Goal: Information Seeking & Learning: Learn about a topic

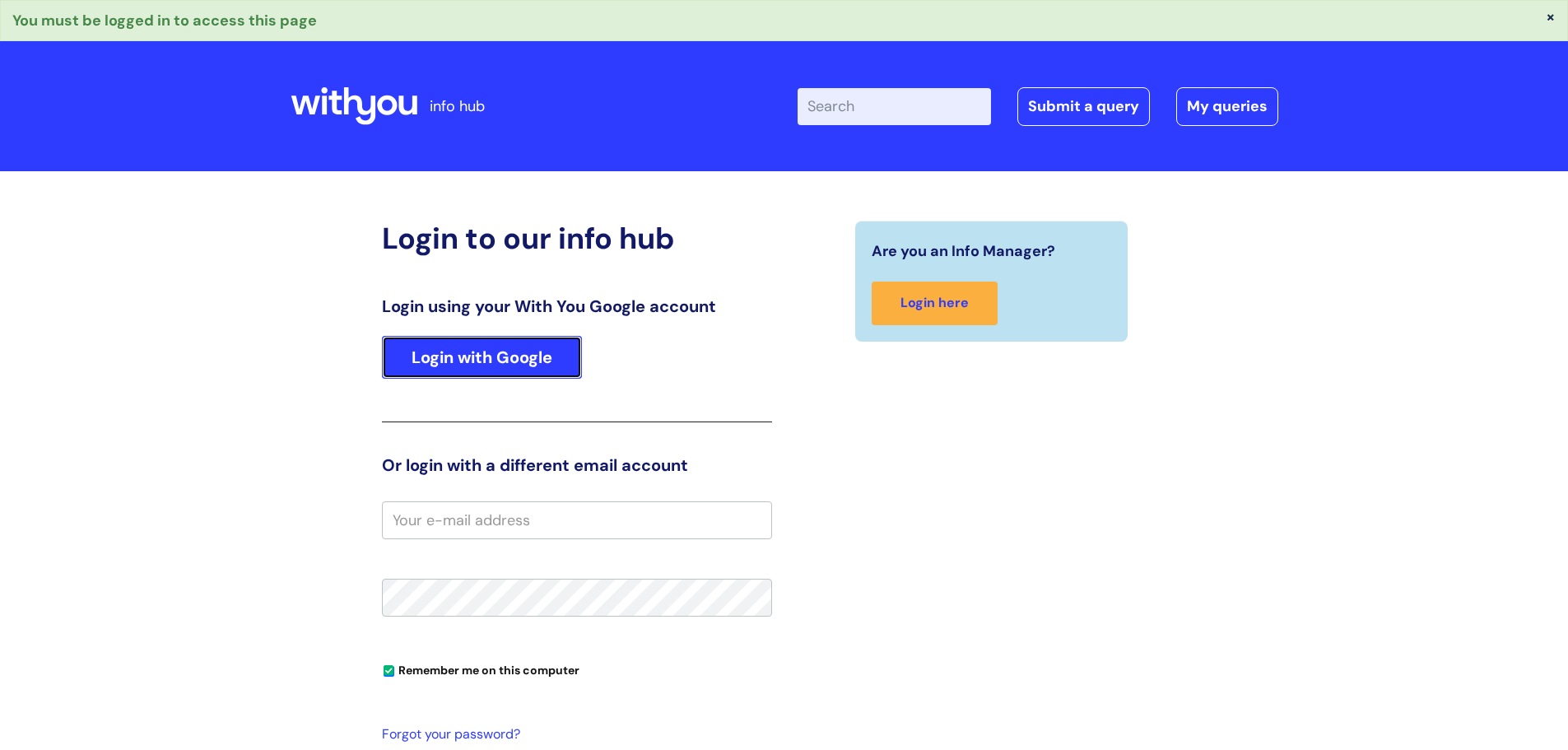
click at [481, 346] on link "Login with Google" at bounding box center [482, 357] width 200 height 43
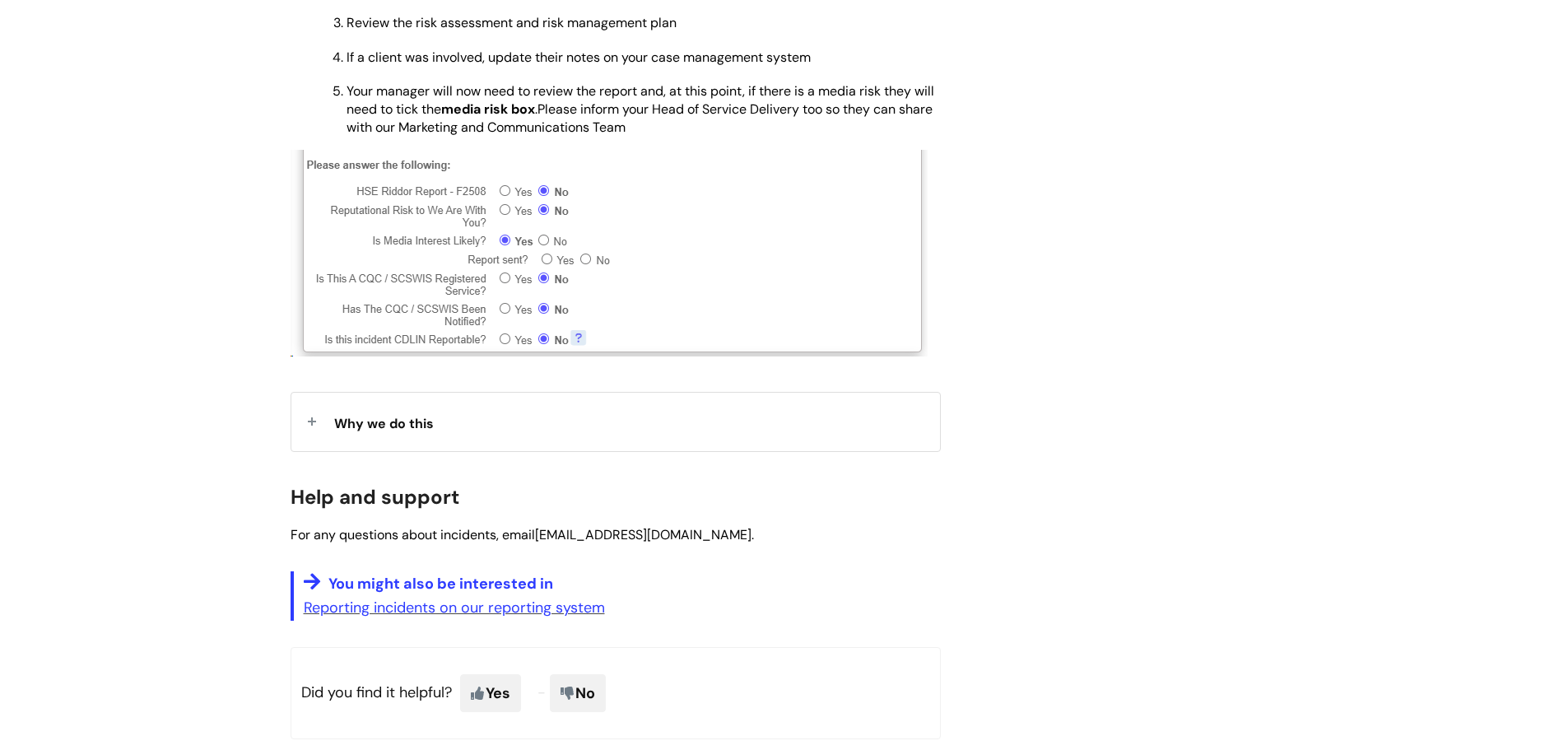
scroll to position [1071, 0]
click at [410, 422] on span "Why we do this" at bounding box center [384, 421] width 100 height 17
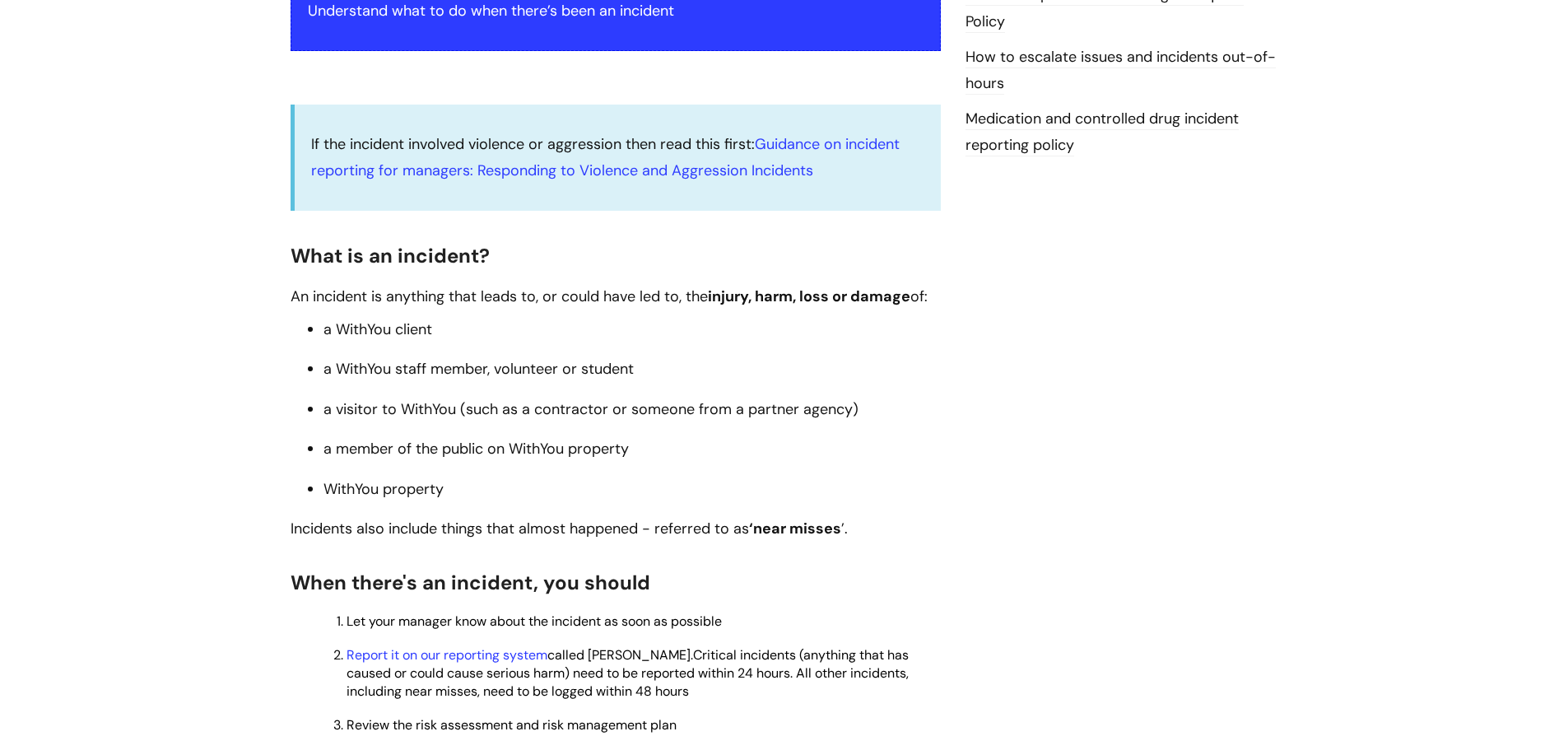
scroll to position [0, 0]
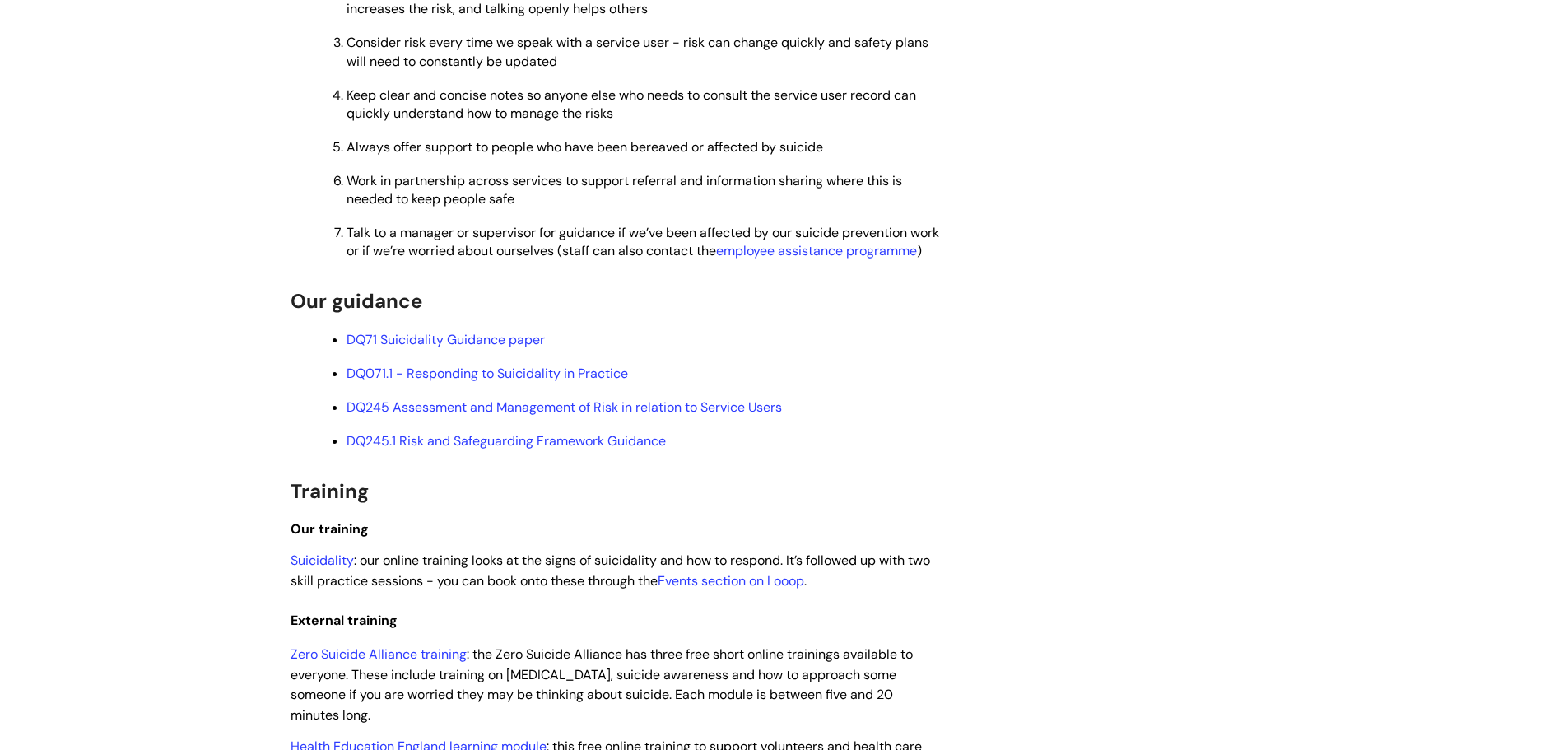
scroll to position [731, 0]
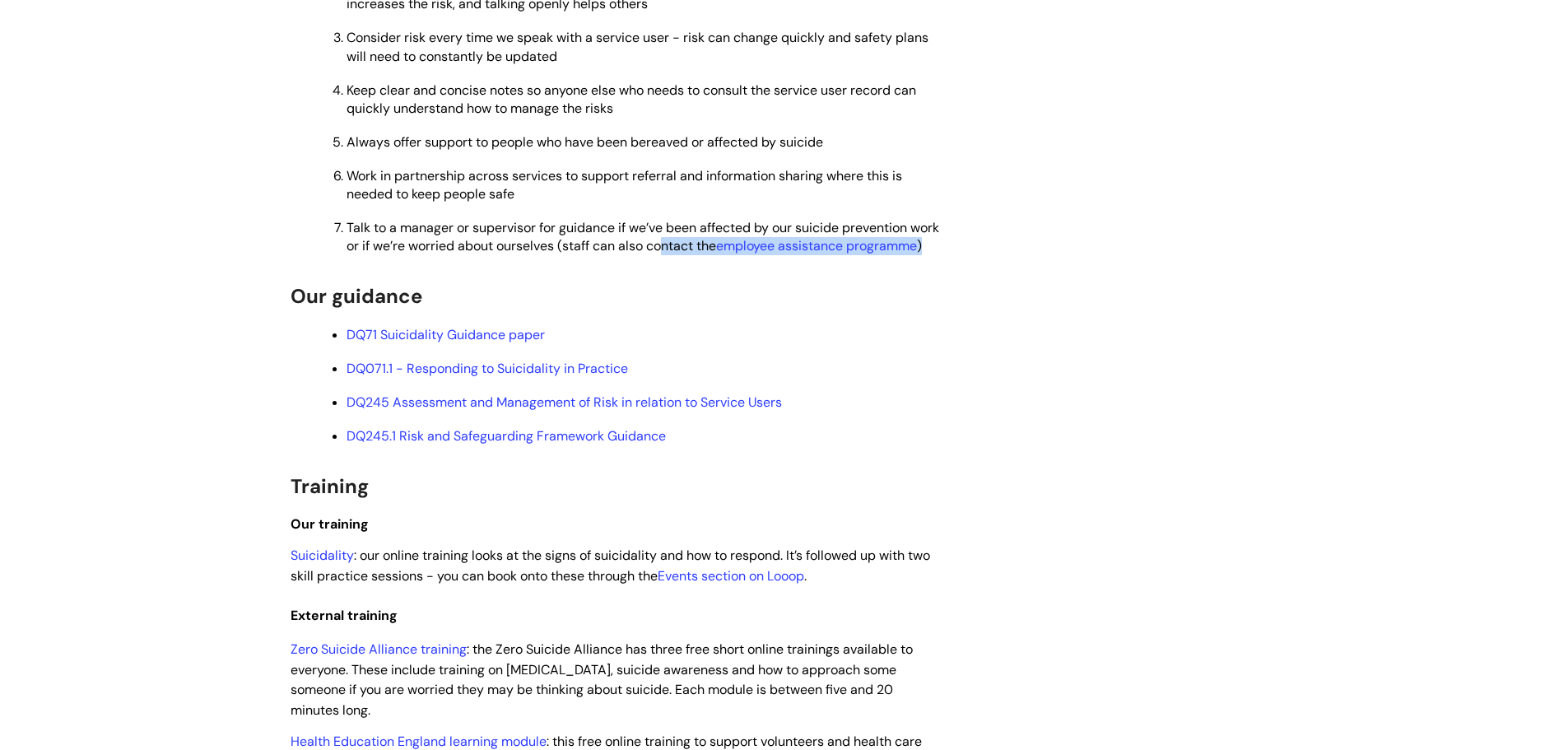
drag, startPoint x: 703, startPoint y: 258, endPoint x: 694, endPoint y: 245, distance: 15.8
click at [694, 245] on p "Talk to a manager or supervisor for guidance if we’ve been affected by our suic…" at bounding box center [644, 237] width 595 height 36
click at [590, 299] on h2 "Our guidance" at bounding box center [615, 294] width 651 height 35
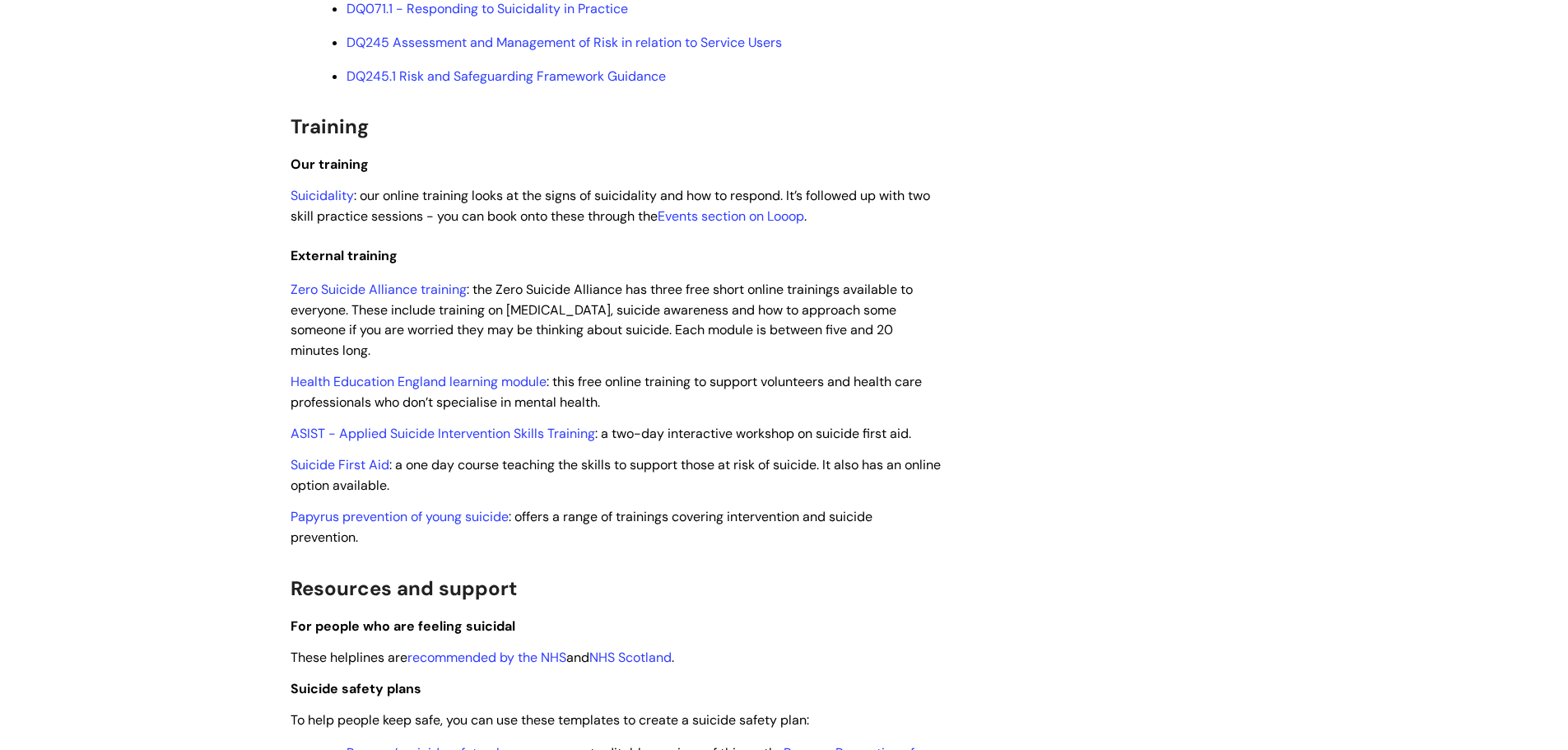
scroll to position [1092, 0]
drag, startPoint x: 695, startPoint y: 232, endPoint x: 827, endPoint y: 133, distance: 165.0
click at [827, 133] on h2 "Training" at bounding box center [615, 123] width 651 height 35
click at [735, 223] on link "Events section on Looop" at bounding box center [730, 215] width 146 height 17
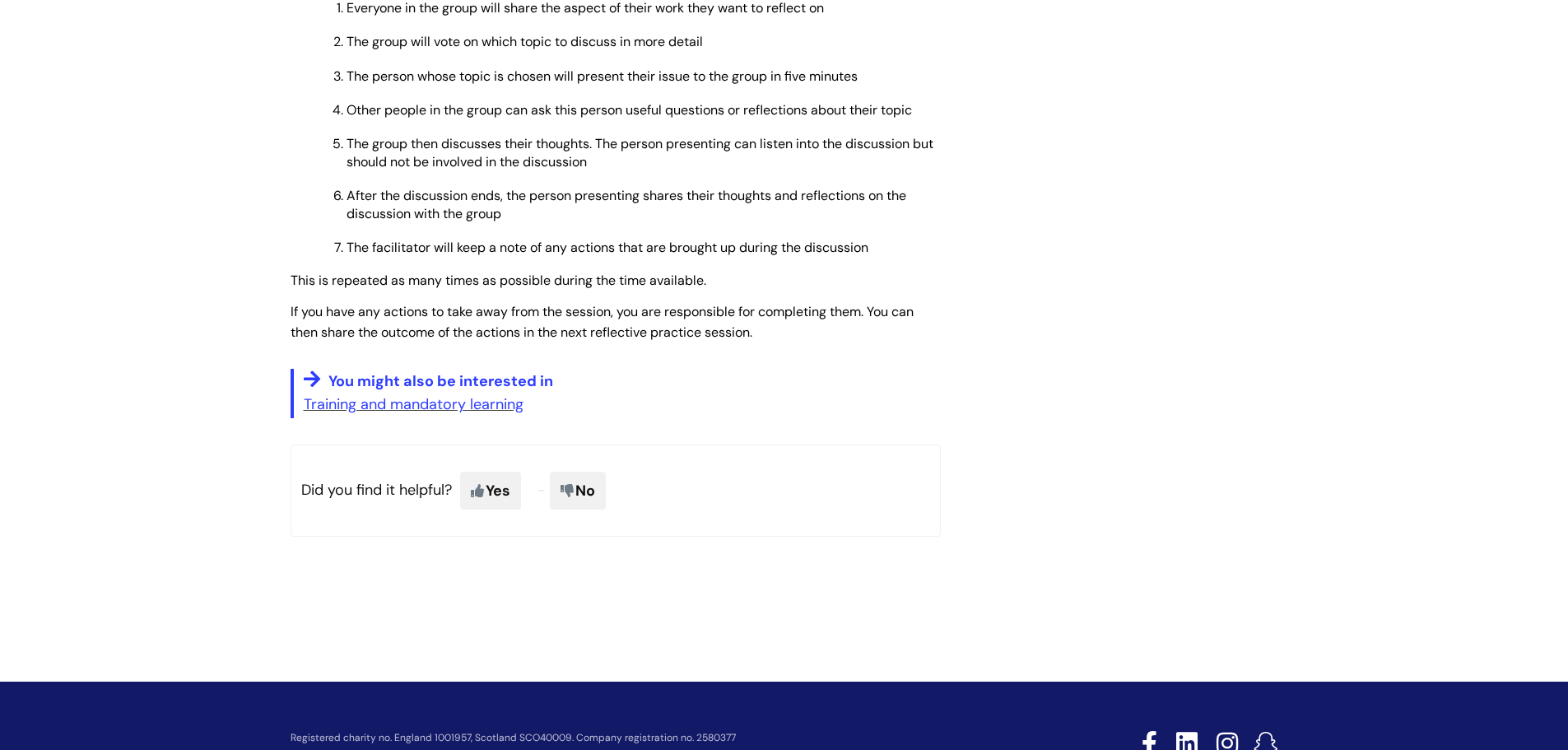
scroll to position [1047, 0]
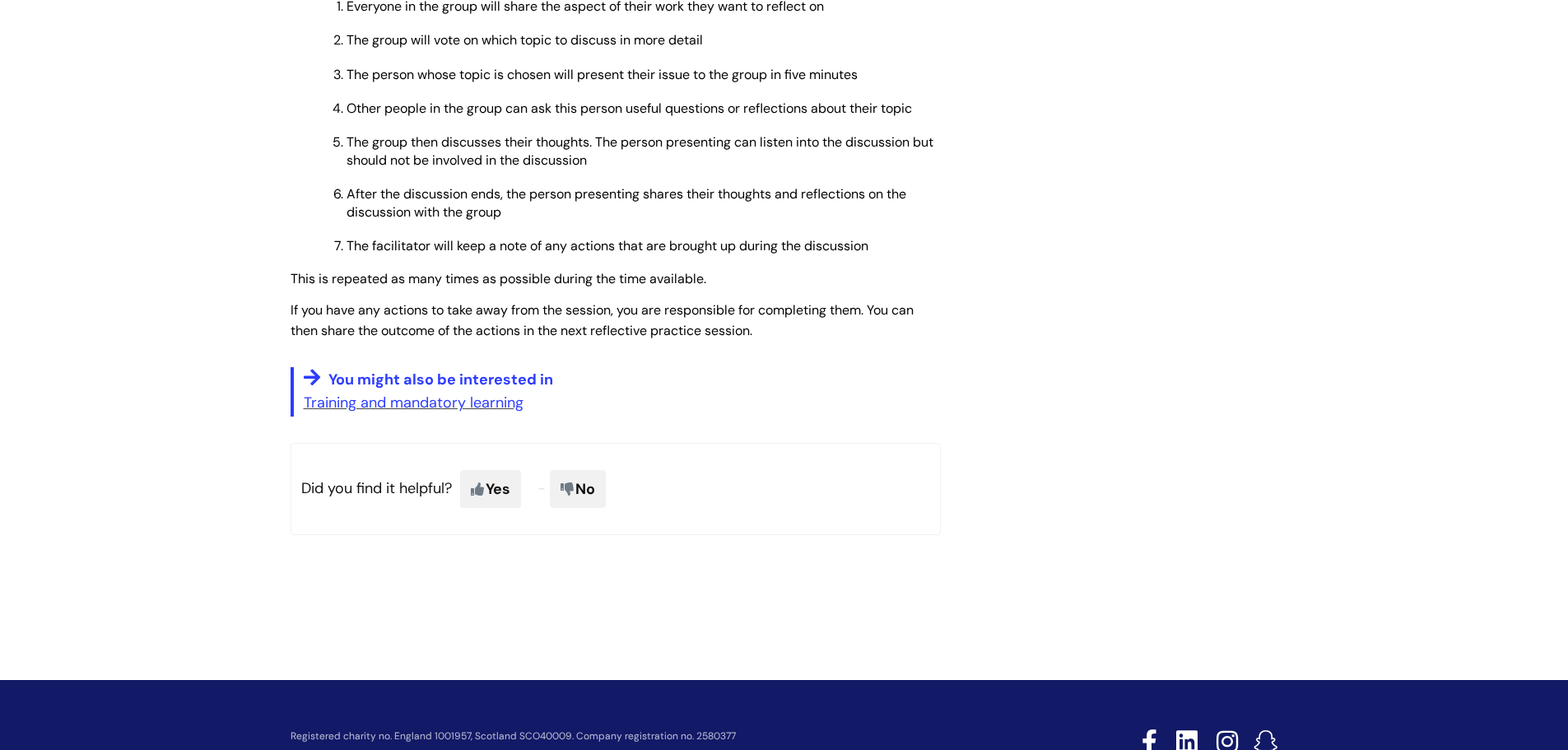
drag, startPoint x: 385, startPoint y: 403, endPoint x: 684, endPoint y: 361, distance: 301.9
click at [387, 400] on link "Training and mandatory learning" at bounding box center [413, 402] width 219 height 20
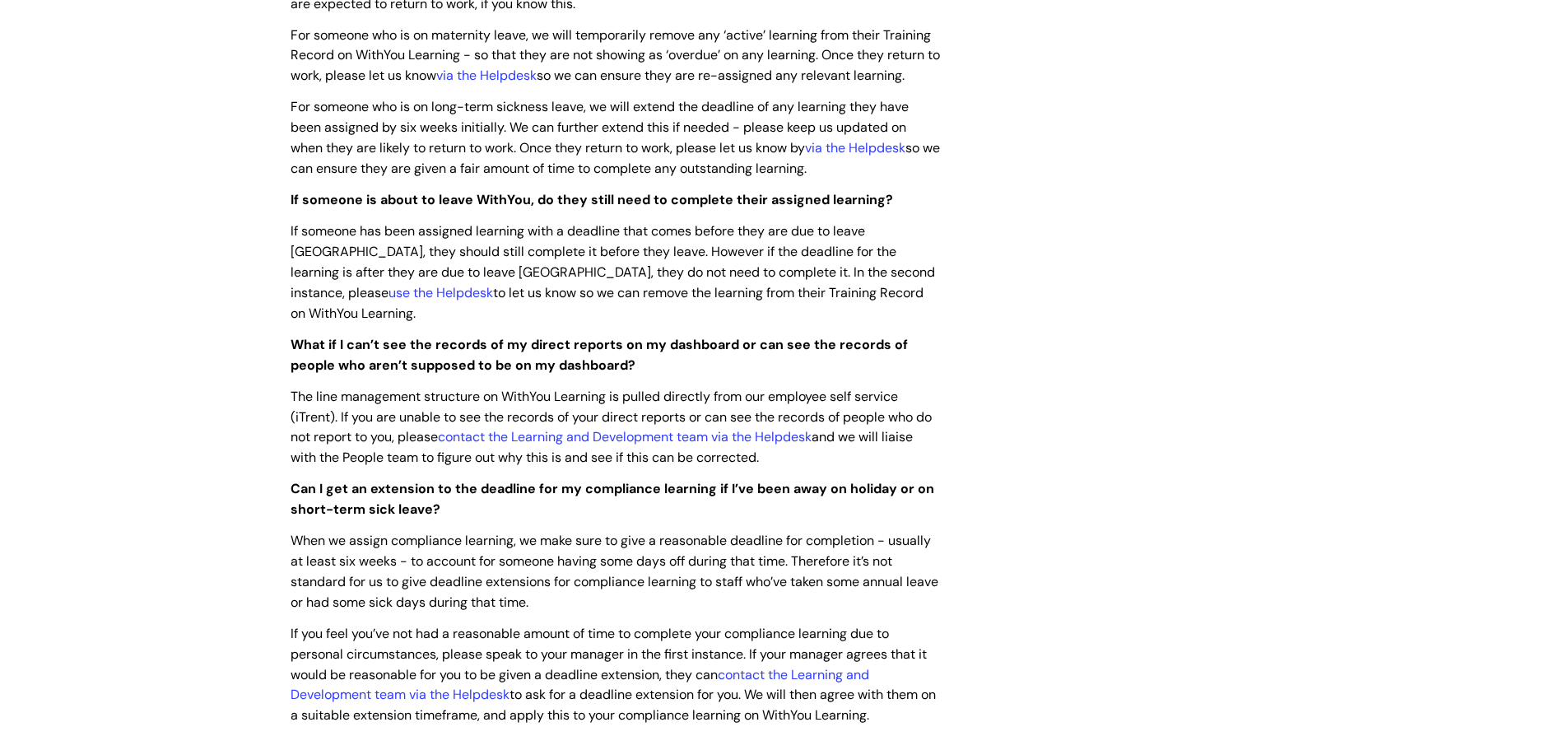
scroll to position [1681, 0]
